Goal: Task Accomplishment & Management: Complete application form

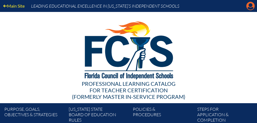
click at [251, 7] on icon at bounding box center [251, 6] width 8 height 8
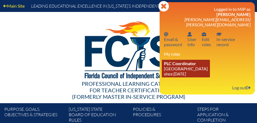
click at [193, 62] on link "PLC Coordinator [GEOGRAPHIC_DATA] since [DATE]" at bounding box center [186, 69] width 48 height 18
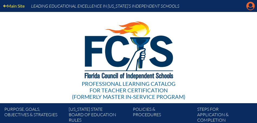
click at [251, 7] on icon at bounding box center [251, 6] width 8 height 8
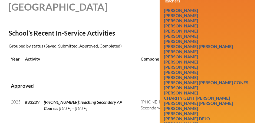
scroll to position [184, 0]
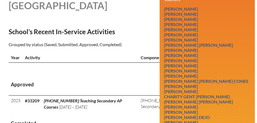
click at [122, 75] on th "Approved" at bounding box center [129, 84] width 240 height 21
click at [147, 28] on h2 "School’s Recent In-Service Activities" at bounding box center [104, 32] width 191 height 8
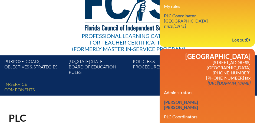
scroll to position [46, 0]
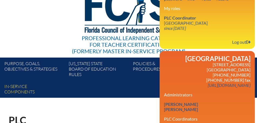
click at [206, 30] on div "Logged in to MIP as Phyllis Merrill phyllis.merrill@saintandrews.net Email pass…" at bounding box center [207, 2] width 87 height 83
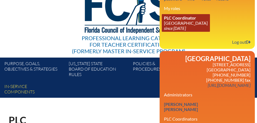
click at [185, 15] on link "PLC Coordinator Saint Andrew’s School since 2008 Aug 1" at bounding box center [186, 23] width 48 height 18
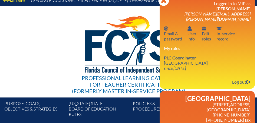
scroll to position [0, 0]
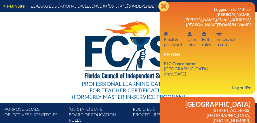
click at [164, 5] on icon at bounding box center [164, 6] width 11 height 11
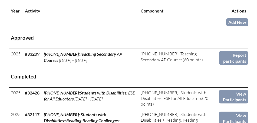
scroll to position [237, 0]
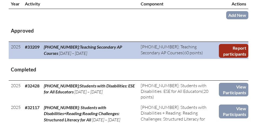
click at [235, 49] on link "Report participants" at bounding box center [234, 51] width 30 height 14
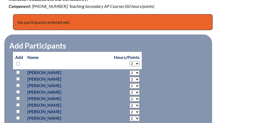
scroll to position [250, 0]
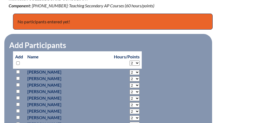
click at [18, 61] on input "checkbox" at bounding box center [18, 63] width 4 height 4
checkbox input "true"
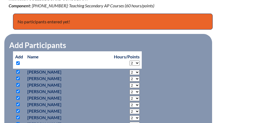
checkbox input "true"
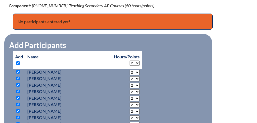
checkbox input "true"
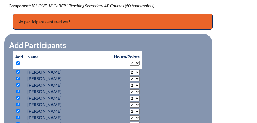
checkbox input "true"
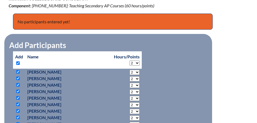
checkbox input "true"
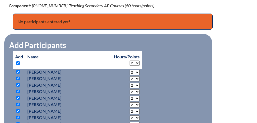
checkbox input "true"
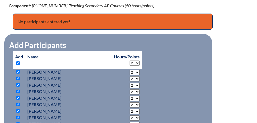
checkbox input "true"
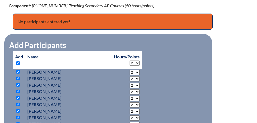
checkbox input "true"
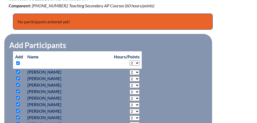
checkbox input "true"
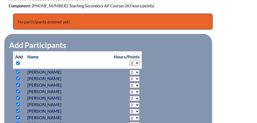
checkbox input "true"
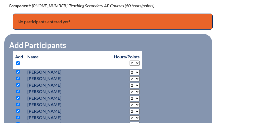
checkbox input "true"
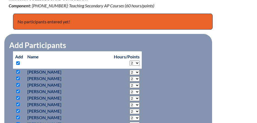
checkbox input "true"
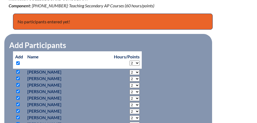
checkbox input "true"
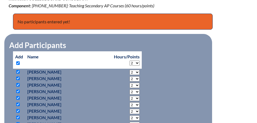
checkbox input "true"
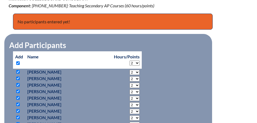
checkbox input "true"
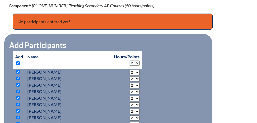
checkbox input "true"
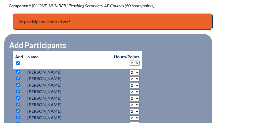
checkbox input "true"
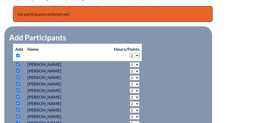
scroll to position [257, 0]
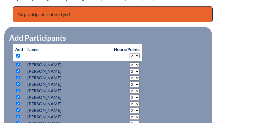
click at [17, 54] on input "checkbox" at bounding box center [18, 56] width 4 height 4
checkbox input "false"
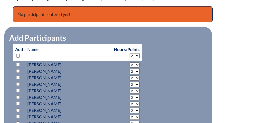
checkbox input "false"
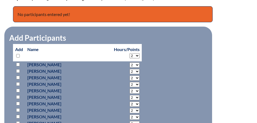
checkbox input "false"
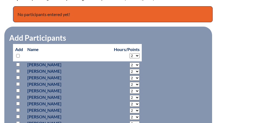
checkbox input "false"
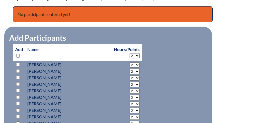
checkbox input "false"
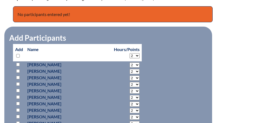
checkbox input "false"
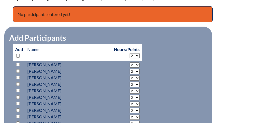
checkbox input "false"
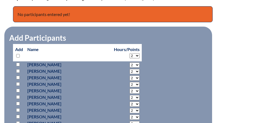
checkbox input "false"
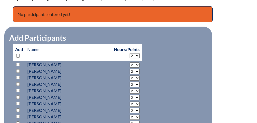
checkbox input "false"
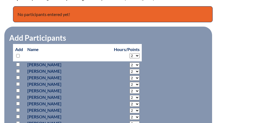
checkbox input "false"
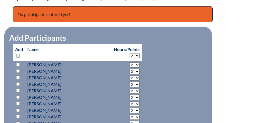
checkbox input "false"
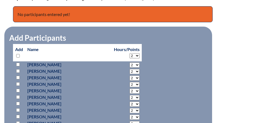
checkbox input "false"
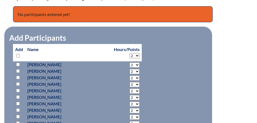
checkbox input "false"
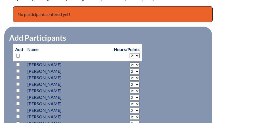
checkbox input "false"
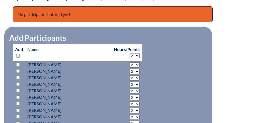
checkbox input "false"
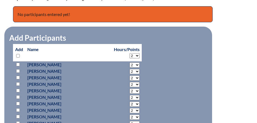
checkbox input "false"
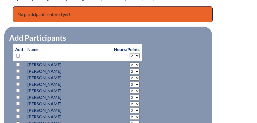
checkbox input "false"
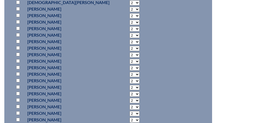
scroll to position [586, 0]
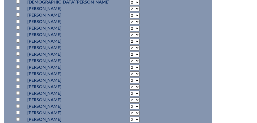
click at [18, 92] on input "checkbox" at bounding box center [18, 93] width 4 height 4
checkbox input "true"
click at [130, 92] on select "2 3 4 5 6 7 8 9 10 11 12 13 14 15 16 17 18 19 20 21 22 23" at bounding box center [135, 93] width 10 height 5
select select "30"
click at [130, 91] on select "2 3 4 5 6 7 8 9 10 11 12 13 14 15 16 17 18 19 20 21 22 23" at bounding box center [135, 93] width 10 height 5
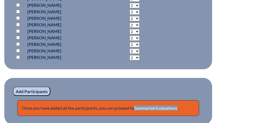
scroll to position [779, 0]
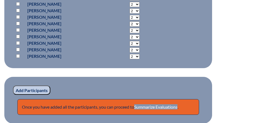
click at [41, 90] on input "Add Participants" at bounding box center [31, 89] width 37 height 9
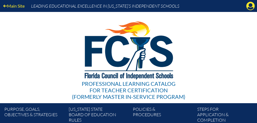
scroll to position [809, 0]
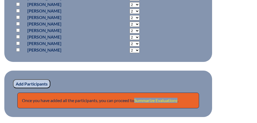
click at [147, 98] on link "Summarize Evaluations" at bounding box center [155, 100] width 43 height 5
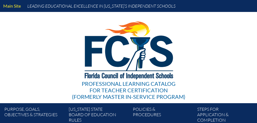
type input "0"
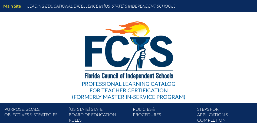
type input "0"
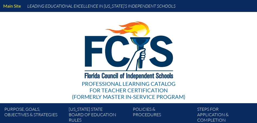
type input "0"
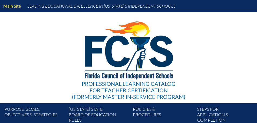
type input "0"
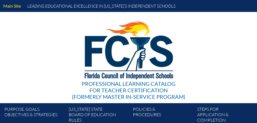
type input "0"
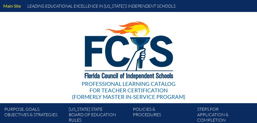
type input "0"
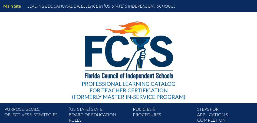
type input "0"
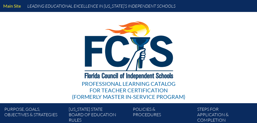
type input "0"
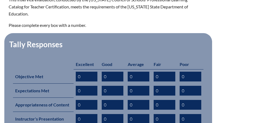
scroll to position [241, 0]
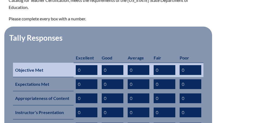
drag, startPoint x: 82, startPoint y: 60, endPoint x: 79, endPoint y: 60, distance: 3.3
click at [79, 65] on input "0" at bounding box center [87, 70] width 22 height 10
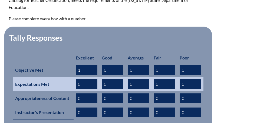
type input "1"
drag, startPoint x: 82, startPoint y: 75, endPoint x: 76, endPoint y: 74, distance: 5.5
click at [76, 79] on input "0" at bounding box center [87, 84] width 22 height 10
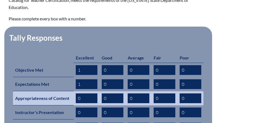
type input "1"
drag, startPoint x: 81, startPoint y: 88, endPoint x: 78, endPoint y: 87, distance: 3.4
click at [78, 93] on input "0" at bounding box center [87, 98] width 22 height 10
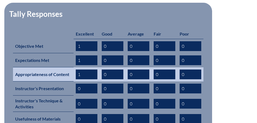
scroll to position [267, 0]
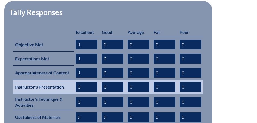
type input "1"
drag, startPoint x: 82, startPoint y: 77, endPoint x: 77, endPoint y: 77, distance: 5.4
click at [77, 82] on input "0" at bounding box center [87, 87] width 22 height 10
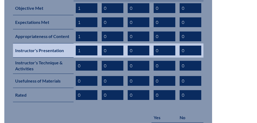
scroll to position [304, 0]
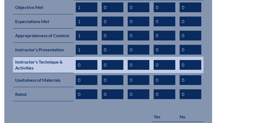
type input "1"
drag, startPoint x: 83, startPoint y: 55, endPoint x: 76, endPoint y: 54, distance: 6.8
click at [76, 60] on input "0" at bounding box center [87, 65] width 22 height 10
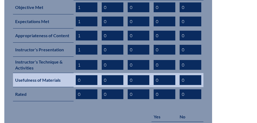
type input "1"
drag, startPoint x: 81, startPoint y: 70, endPoint x: 76, endPoint y: 70, distance: 5.2
click at [76, 75] on input "0" at bounding box center [87, 80] width 22 height 10
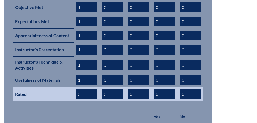
type input "1"
drag, startPoint x: 81, startPoint y: 83, endPoint x: 76, endPoint y: 82, distance: 4.8
click at [76, 89] on input "0" at bounding box center [87, 94] width 22 height 10
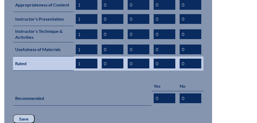
scroll to position [341, 0]
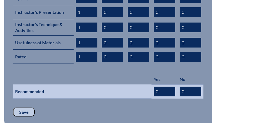
type input "1"
drag, startPoint x: 160, startPoint y: 81, endPoint x: 156, endPoint y: 81, distance: 3.3
click at [156, 86] on input "0" at bounding box center [165, 91] width 22 height 10
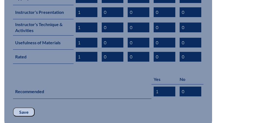
type input "1"
click at [26, 107] on input "Save" at bounding box center [24, 111] width 22 height 9
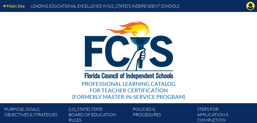
click at [232, 51] on div "Professional Learning Catalog for Teacher Certification (formerly Master In-ser…" at bounding box center [128, 57] width 257 height 91
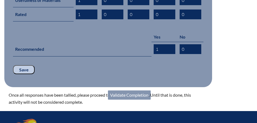
scroll to position [385, 0]
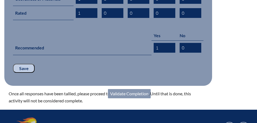
click at [128, 89] on link "Validate Completion" at bounding box center [129, 93] width 43 height 9
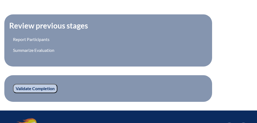
scroll to position [227, 0]
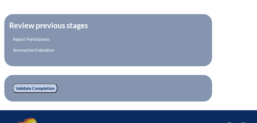
click at [44, 86] on input "Validate Completion" at bounding box center [35, 87] width 44 height 9
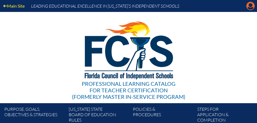
click at [252, 7] on icon "Manage account" at bounding box center [251, 6] width 9 height 9
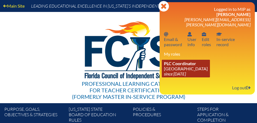
click at [180, 61] on span "PLC Coordinator" at bounding box center [180, 63] width 32 height 5
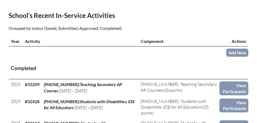
scroll to position [201, 0]
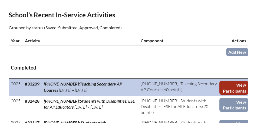
click at [234, 86] on link "View Participants" at bounding box center [234, 88] width 29 height 14
